Goal: Task Accomplishment & Management: Complete application form

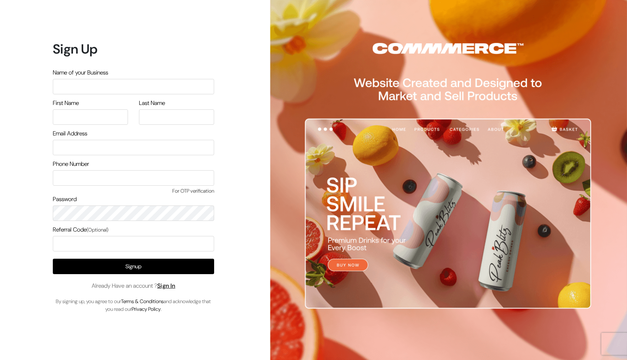
click at [56, 69] on label "Name of your Business" at bounding box center [80, 72] width 55 height 9
click at [60, 83] on input "text" at bounding box center [133, 86] width 161 height 15
type input "Chidakalee"
click at [84, 119] on input "text" at bounding box center [90, 116] width 75 height 15
type input "D"
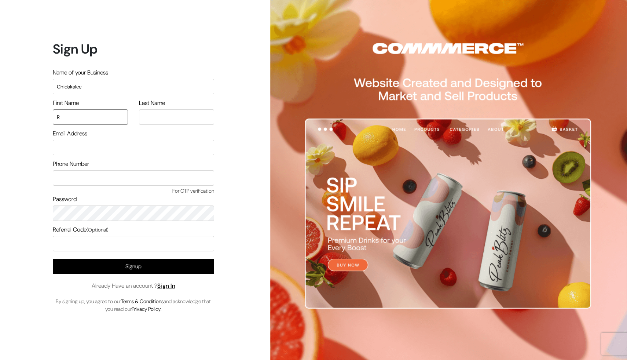
type input "[PERSON_NAME]"
type input "6377297192"
click at [96, 150] on input "email" at bounding box center [133, 147] width 161 height 15
type input "[EMAIL_ADDRESS][DOMAIN_NAME]"
